Goal: Task Accomplishment & Management: Use online tool/utility

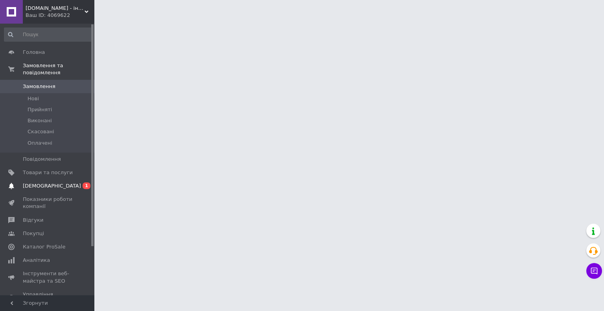
click at [55, 182] on span "[DEMOGRAPHIC_DATA]" at bounding box center [48, 185] width 50 height 7
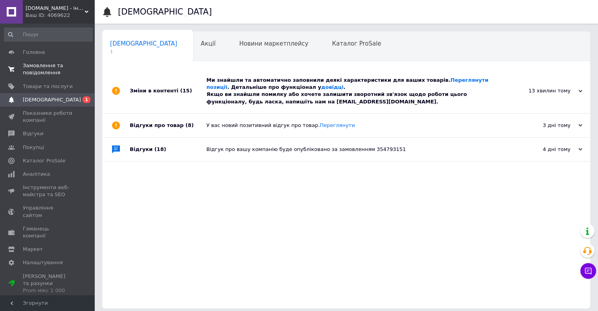
click at [59, 69] on span "Замовлення та повідомлення" at bounding box center [48, 69] width 50 height 14
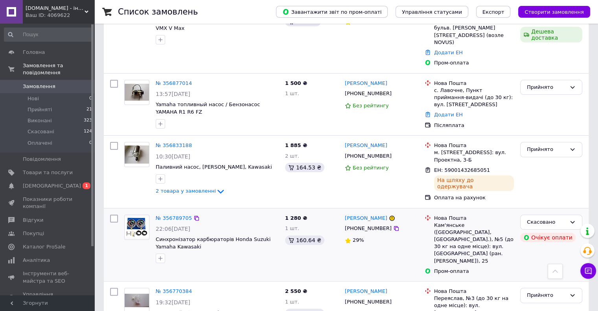
scroll to position [39, 0]
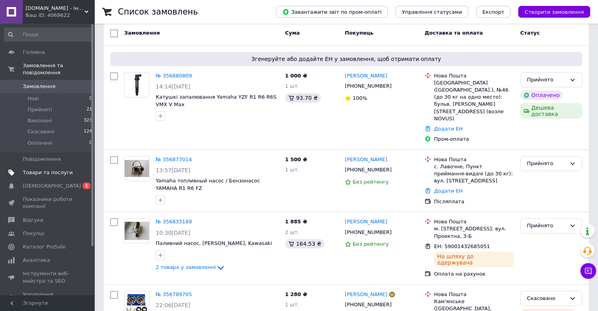
click at [49, 169] on span "Товари та послуги" at bounding box center [48, 172] width 50 height 7
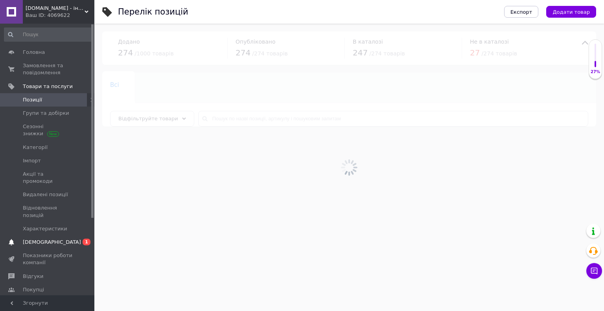
click at [39, 239] on span "[DEMOGRAPHIC_DATA]" at bounding box center [52, 242] width 58 height 7
click at [224, 117] on div at bounding box center [348, 167] width 509 height 287
click at [224, 117] on input "text" at bounding box center [393, 119] width 390 height 16
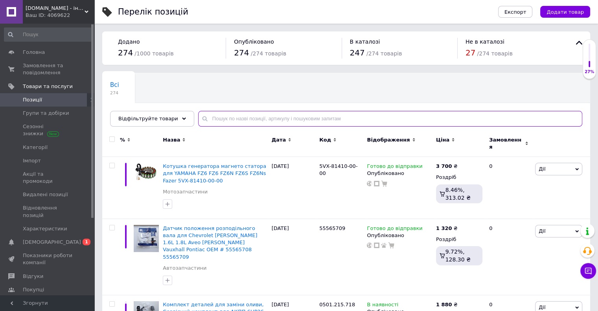
click at [224, 117] on input "text" at bounding box center [390, 119] width 384 height 16
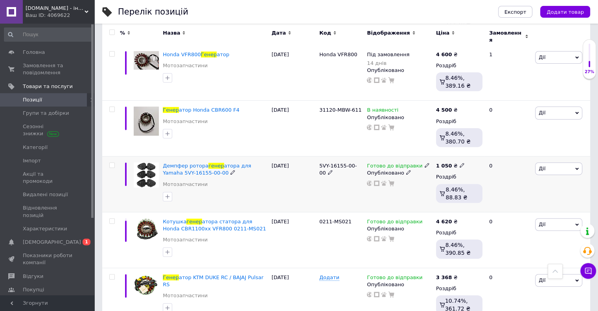
scroll to position [275, 0]
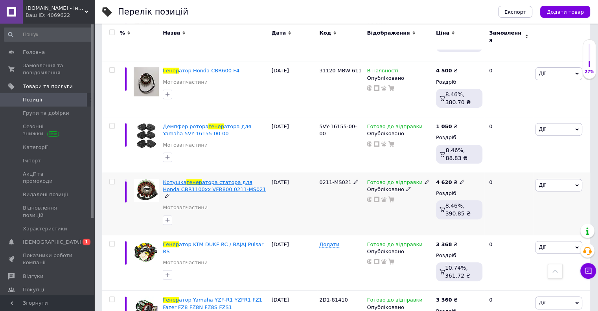
type input "генер"
click at [225, 179] on span "атора статора для Honda CBR1100xx VFR800 0211-MS021" at bounding box center [214, 185] width 103 height 13
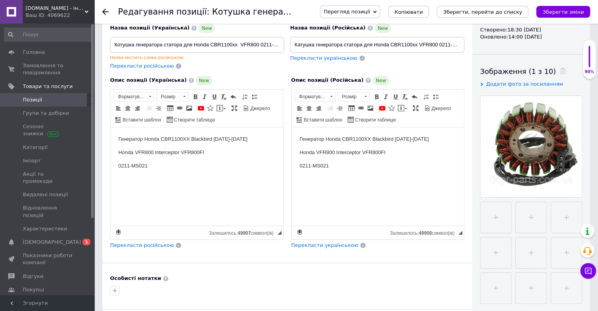
scroll to position [47, 0]
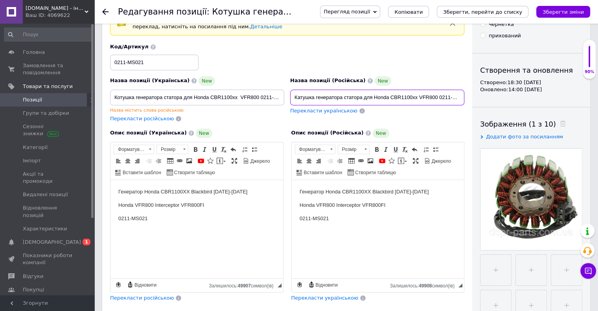
drag, startPoint x: 374, startPoint y: 94, endPoint x: 288, endPoint y: 91, distance: 86.1
click at [288, 91] on div "Назва позиції (Російська) New Катушка генератора статора для Honda CBR1100xx VF…" at bounding box center [377, 99] width 180 height 52
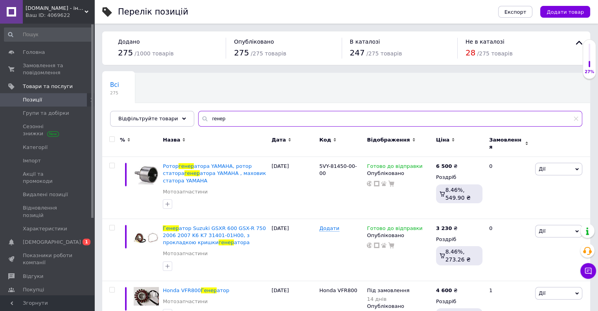
drag, startPoint x: 223, startPoint y: 119, endPoint x: 189, endPoint y: 114, distance: 35.0
click at [198, 114] on input "генер" at bounding box center [390, 119] width 384 height 16
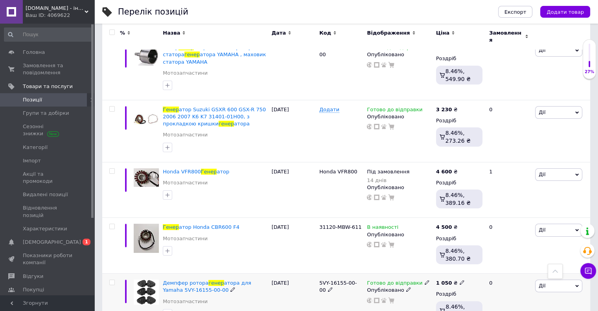
scroll to position [115, 0]
